Goal: Information Seeking & Learning: Learn about a topic

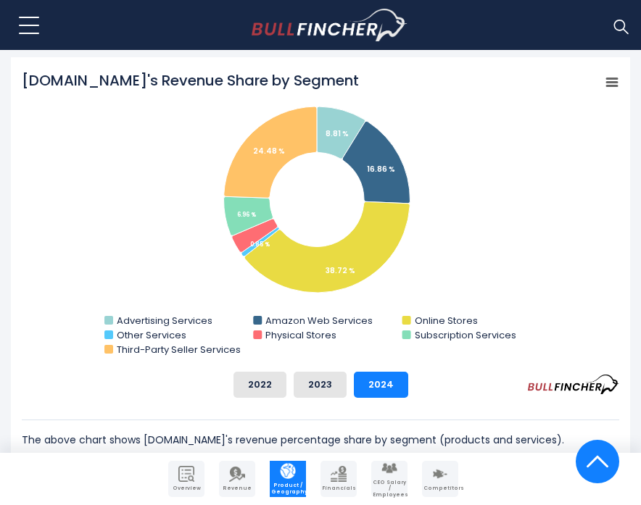
scroll to position [534, 0]
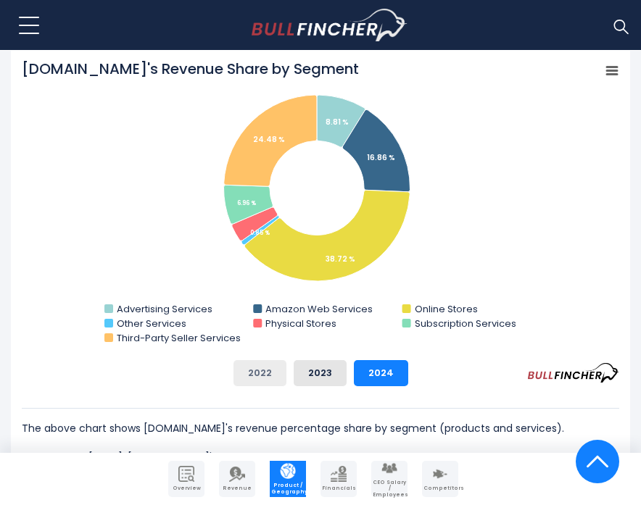
click at [274, 373] on button "2022" at bounding box center [259, 373] width 53 height 26
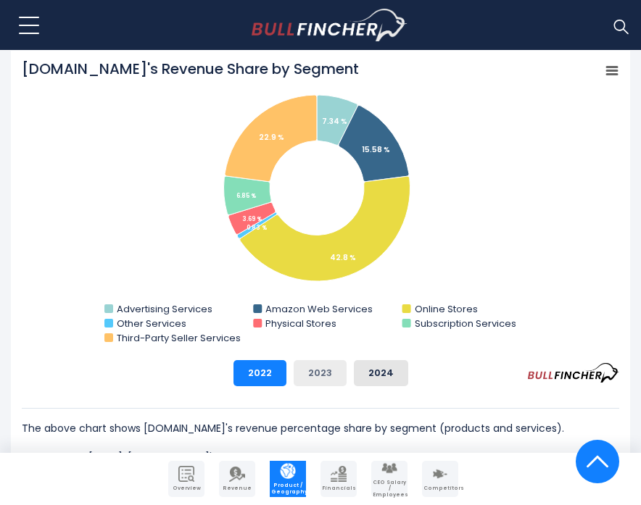
click at [309, 370] on button "2023" at bounding box center [320, 373] width 53 height 26
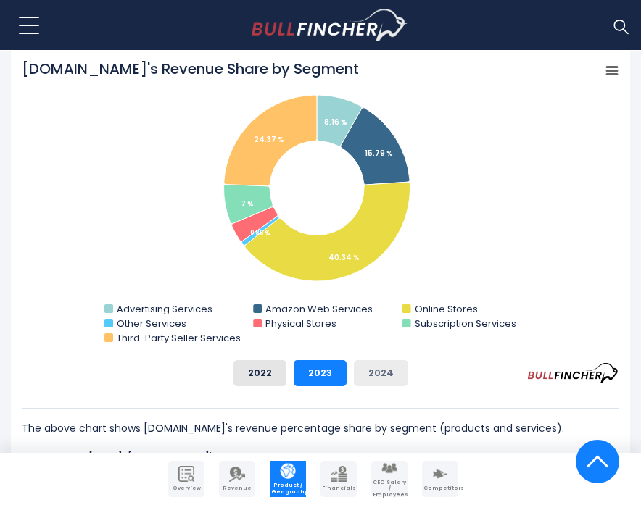
click at [391, 373] on button "2024" at bounding box center [381, 373] width 54 height 26
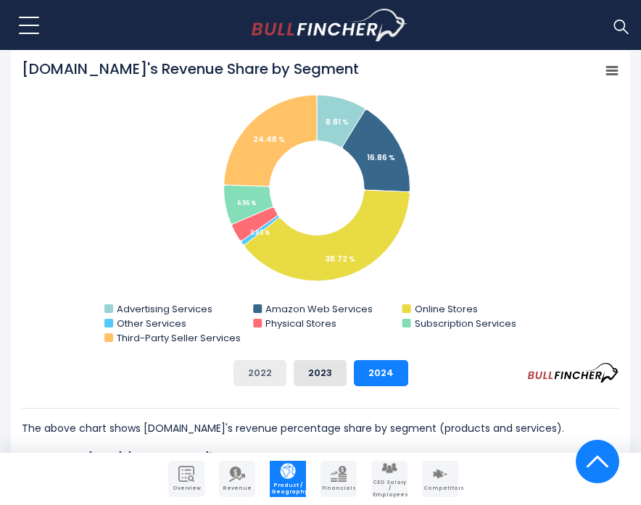
click at [262, 378] on button "2022" at bounding box center [259, 373] width 53 height 26
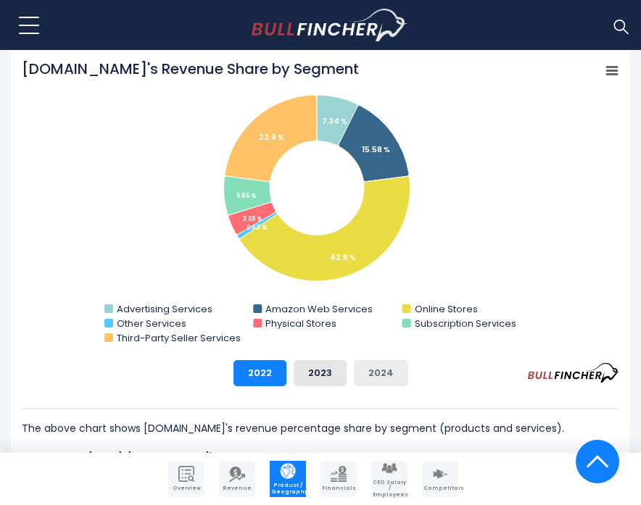
click at [386, 370] on button "2024" at bounding box center [381, 373] width 54 height 26
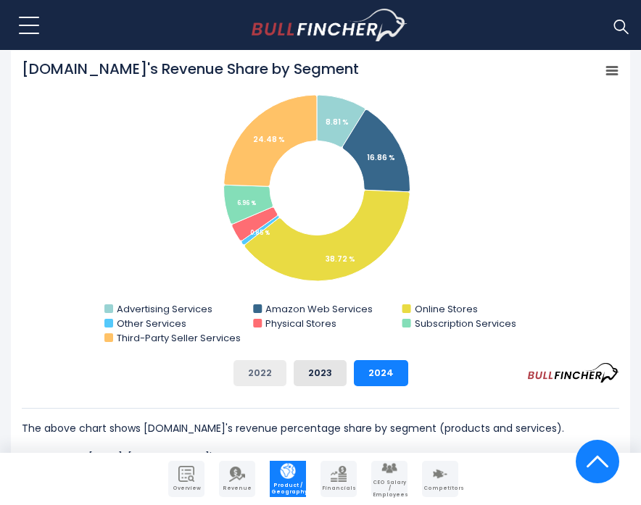
click at [256, 374] on button "2022" at bounding box center [259, 373] width 53 height 26
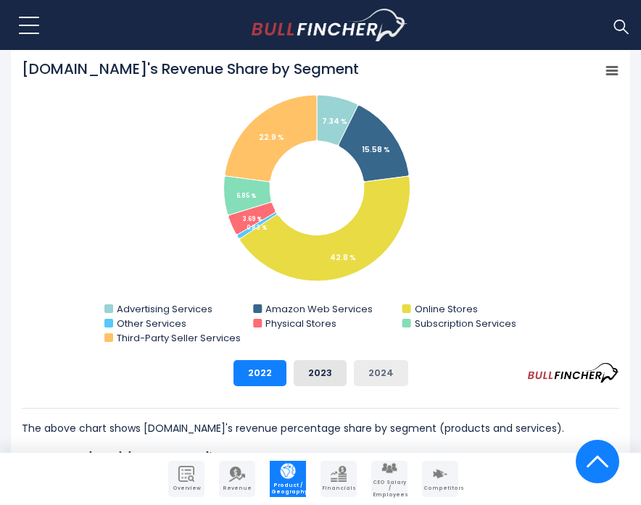
click at [364, 376] on button "2024" at bounding box center [381, 373] width 54 height 26
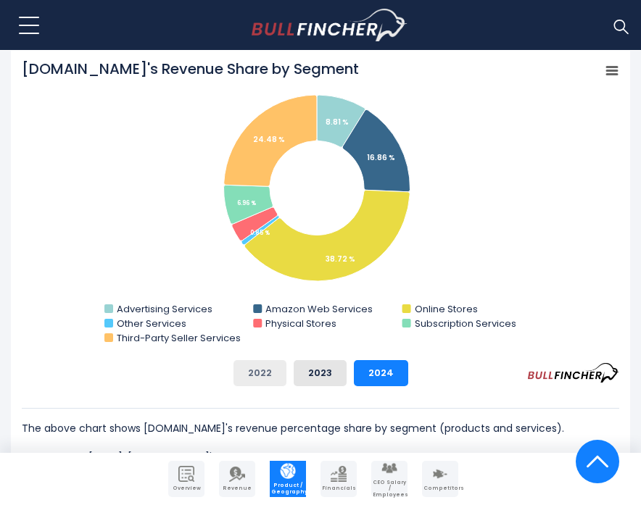
click at [260, 377] on button "2022" at bounding box center [259, 373] width 53 height 26
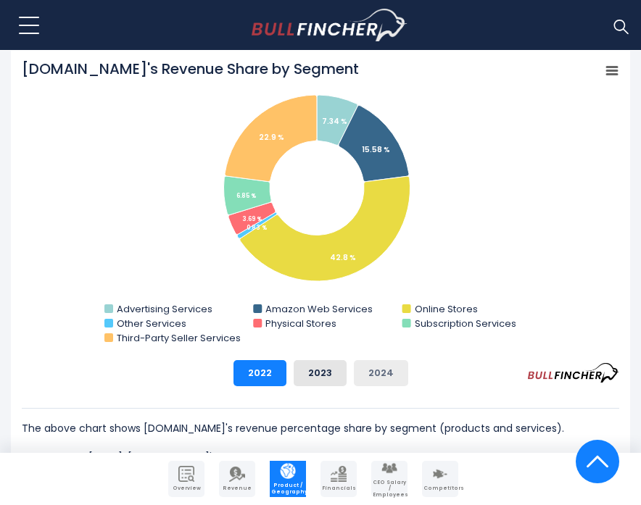
click at [370, 370] on button "2024" at bounding box center [381, 373] width 54 height 26
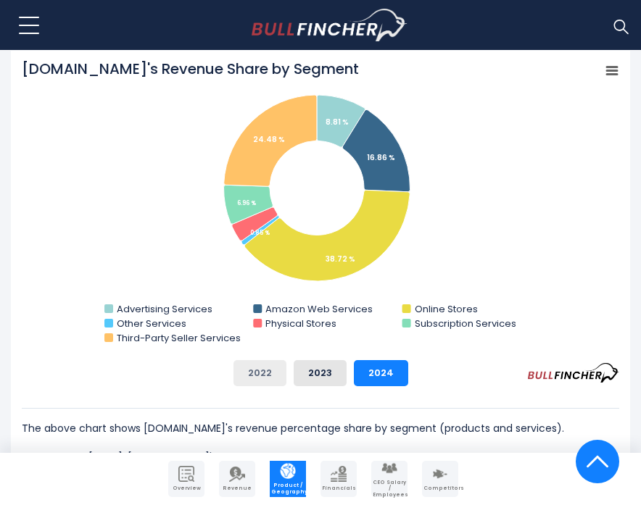
click at [239, 380] on button "2022" at bounding box center [259, 373] width 53 height 26
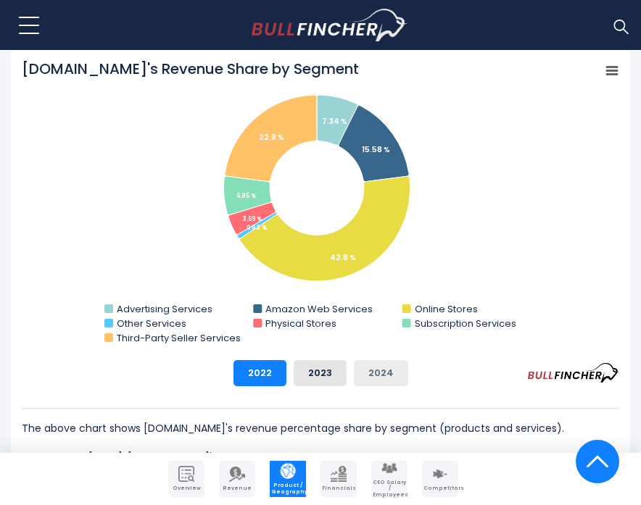
click at [371, 376] on button "2024" at bounding box center [381, 373] width 54 height 26
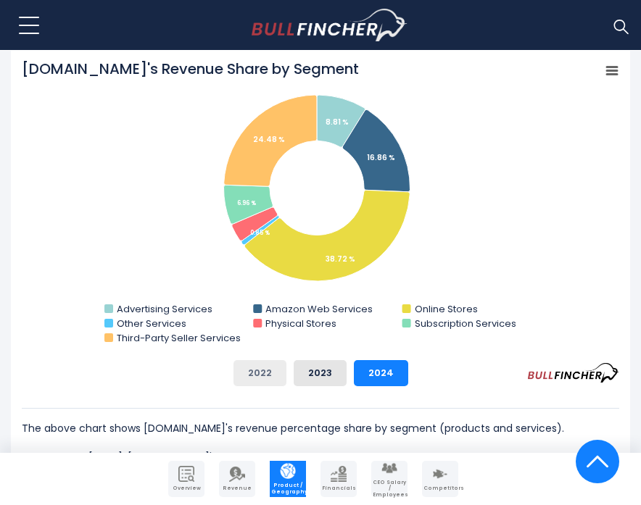
click at [267, 384] on button "2022" at bounding box center [259, 373] width 53 height 26
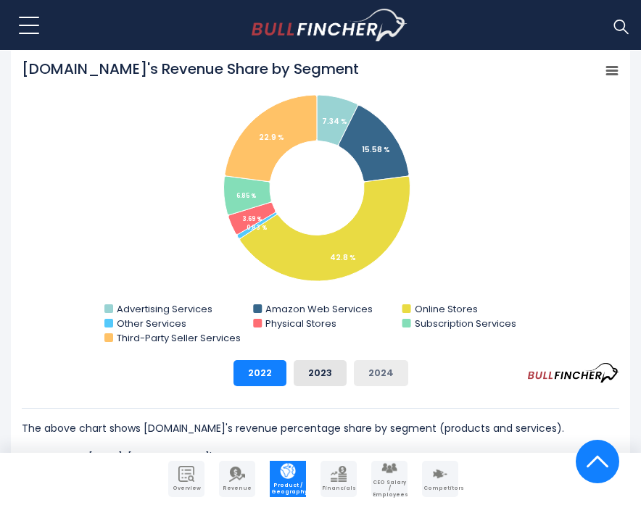
click at [369, 374] on button "2024" at bounding box center [381, 373] width 54 height 26
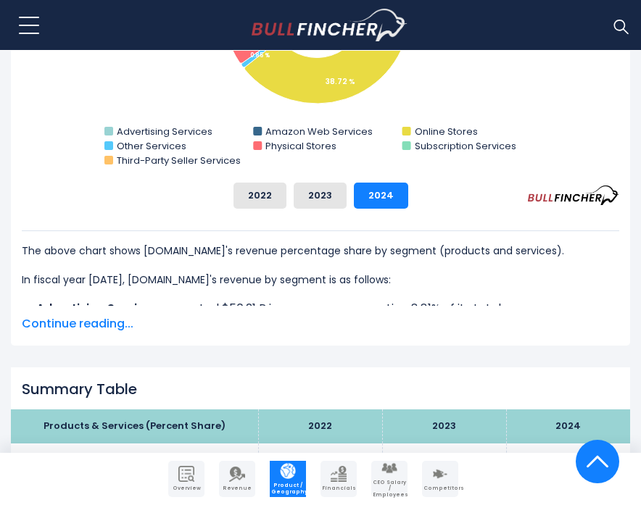
scroll to position [719, 0]
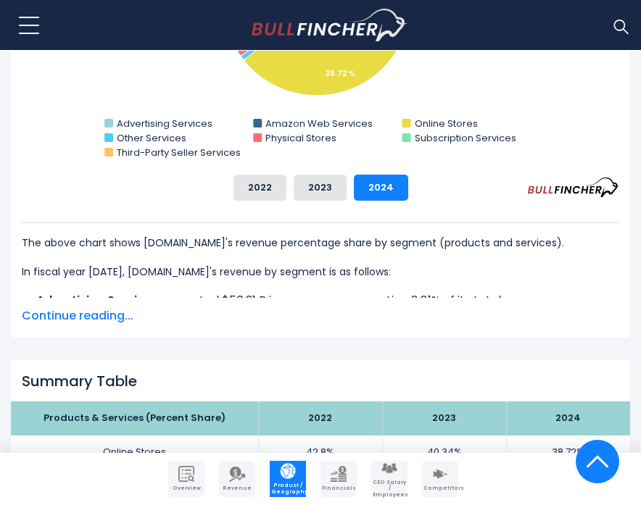
click at [96, 313] on span "Continue reading..." at bounding box center [320, 315] width 597 height 17
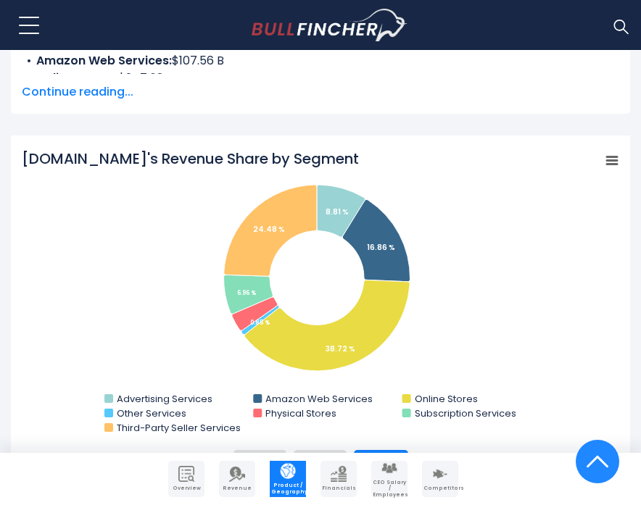
scroll to position [463, 0]
